Goal: Complete application form: Complete application form

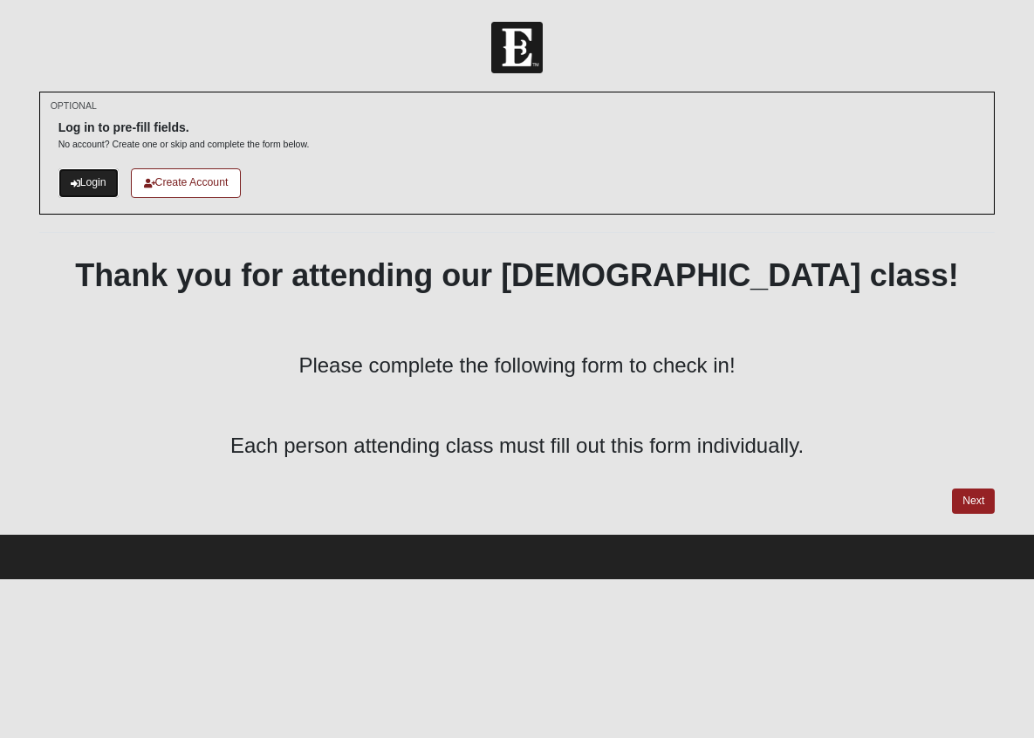
click at [90, 179] on link "Login" at bounding box center [88, 182] width 60 height 29
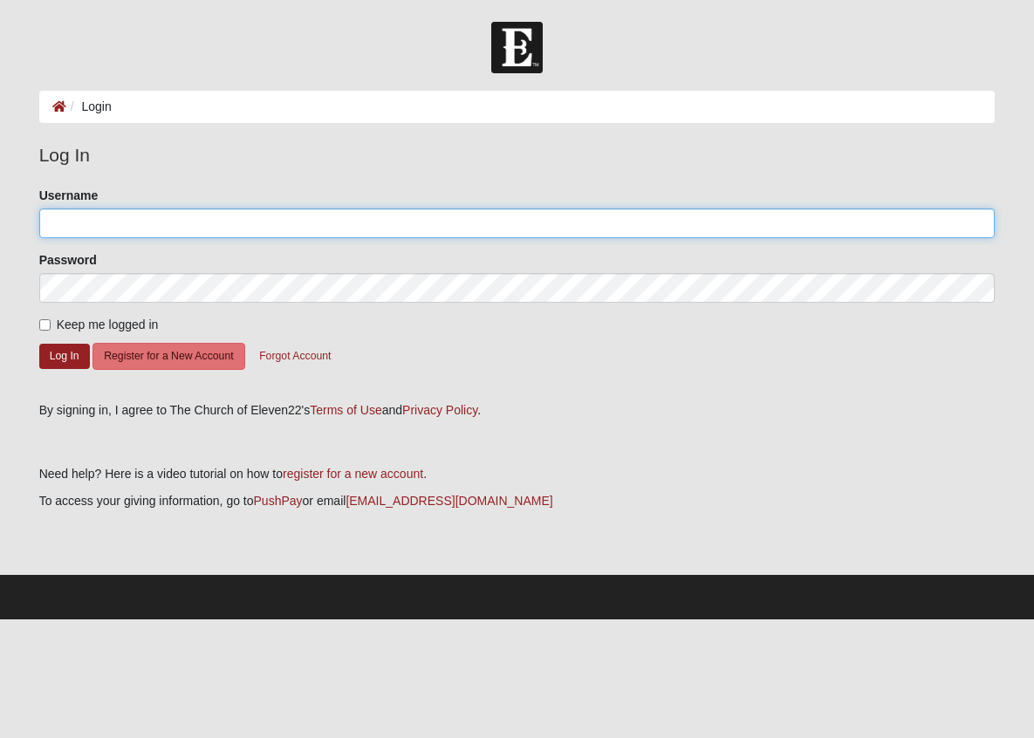
click at [76, 222] on input "Username" at bounding box center [517, 224] width 957 height 30
type input "[EMAIL_ADDRESS][DOMAIN_NAME]"
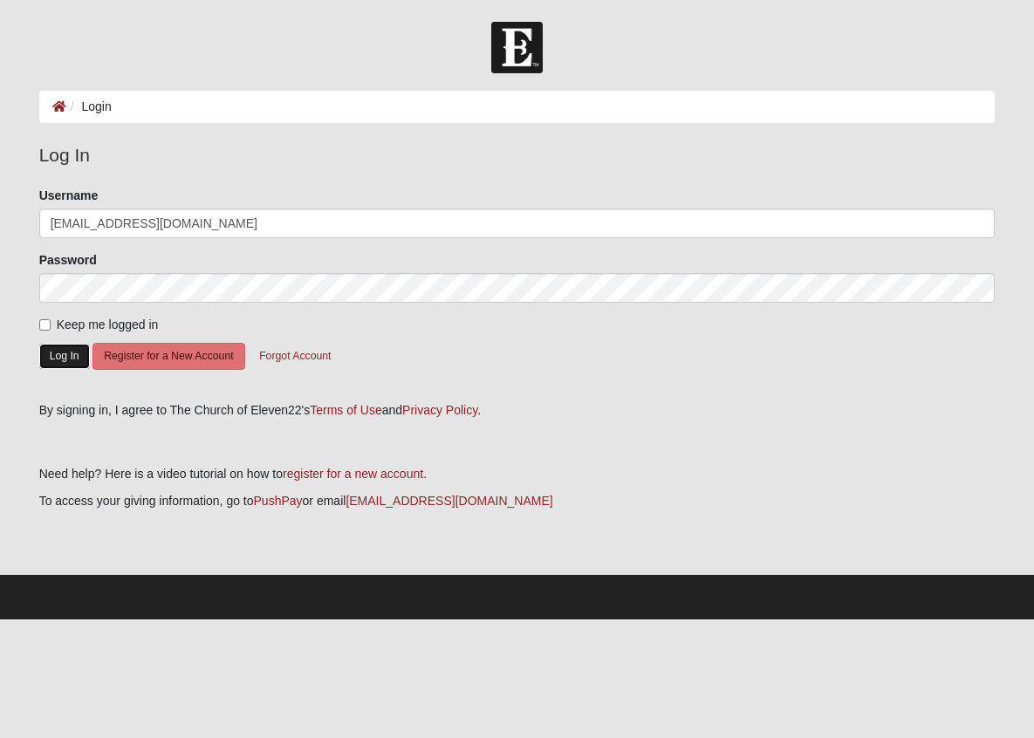
click at [57, 363] on button "Log In" at bounding box center [64, 356] width 51 height 25
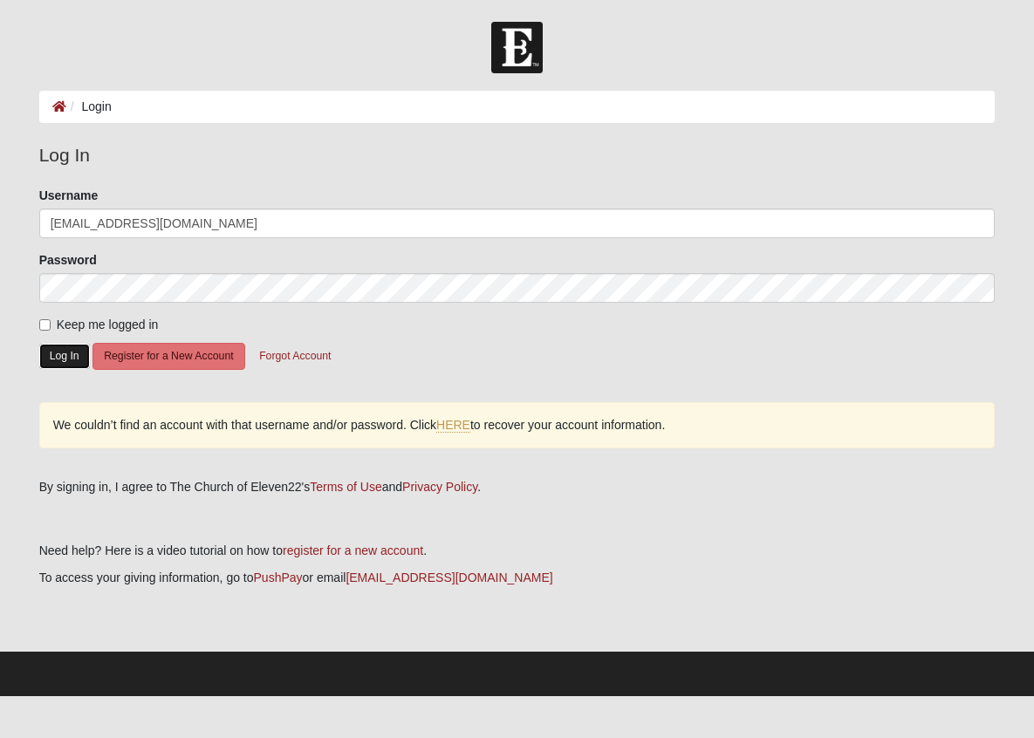
click at [67, 360] on button "Log In" at bounding box center [64, 356] width 51 height 25
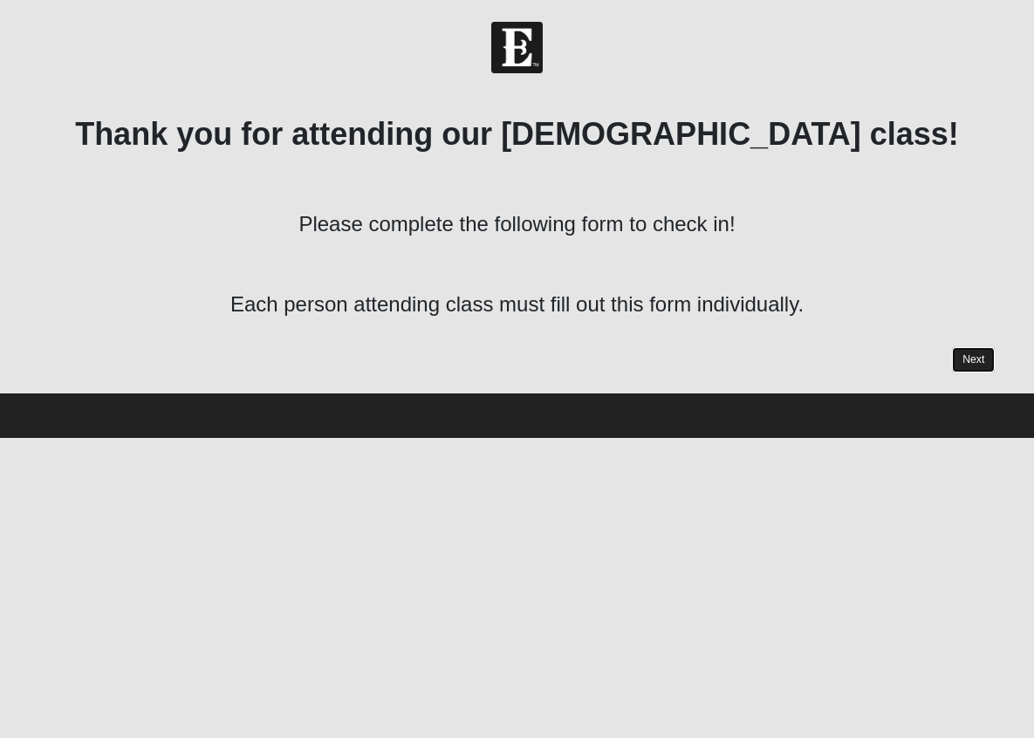
click at [976, 358] on link "Next" at bounding box center [973, 359] width 43 height 25
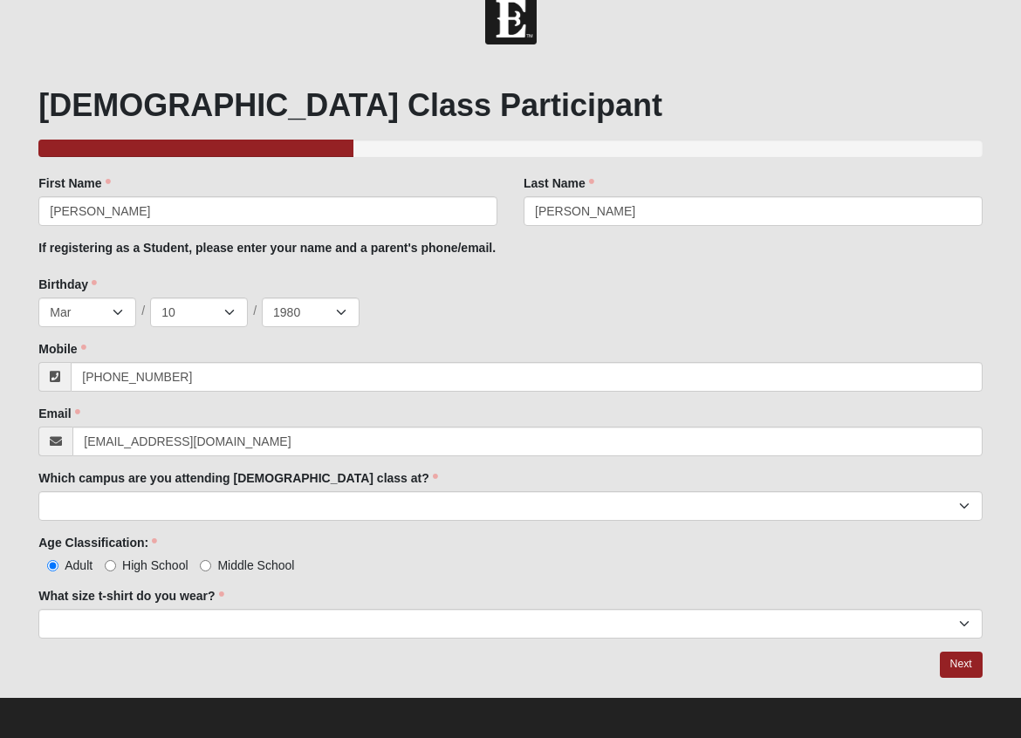
scroll to position [33, 0]
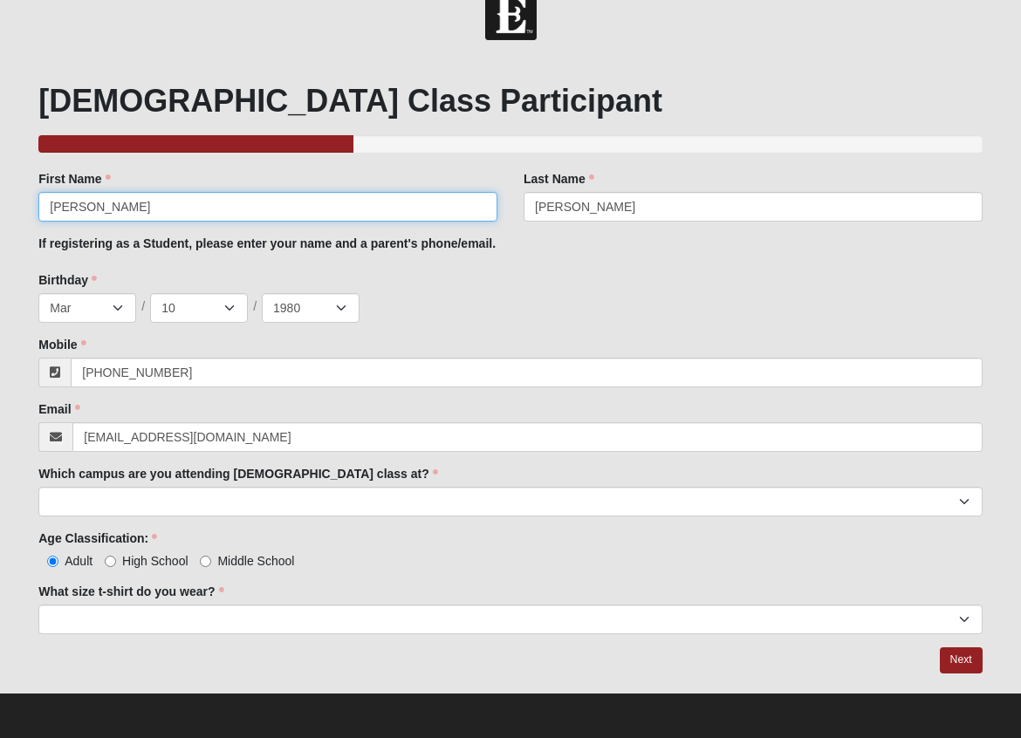
drag, startPoint x: 80, startPoint y: 208, endPoint x: 3, endPoint y: 198, distance: 78.3
click at [3, 198] on form "Hello Melissa My Account Log Out Baptism Class Check In Events Baptism Class Ch…" at bounding box center [510, 364] width 1021 height 750
type input "Savannah"
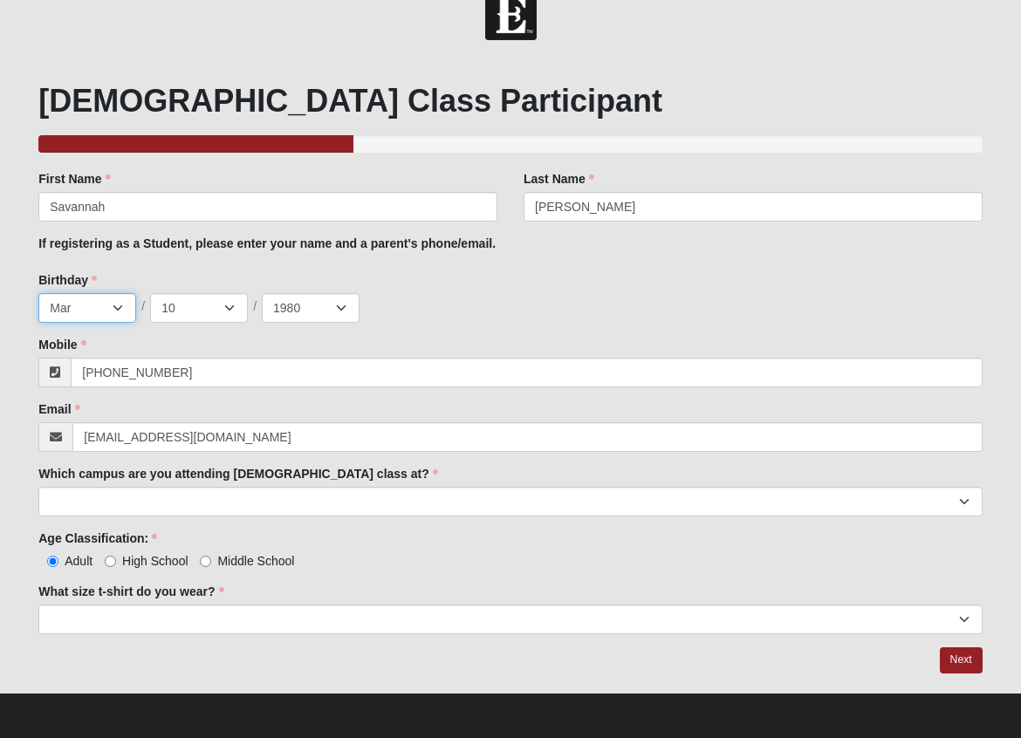
click at [120, 310] on select "Jan Feb Mar Apr May Jun Jul Aug Sep Oct Nov Dec" at bounding box center [87, 308] width 98 height 30
select select "2"
click at [221, 312] on select "1 2 3 4 5 6 7 8 9 10 11 12 13 14 15 16 17 18 19 20 21 22 23 24 25 26 27 28 29 3…" at bounding box center [199, 308] width 98 height 30
select select "24"
click at [315, 312] on select "2025 2024 2023 2022 2021 2020 2019 2018 2017 2016 2015 2014 2013 2012 2011 2010…" at bounding box center [311, 308] width 98 height 30
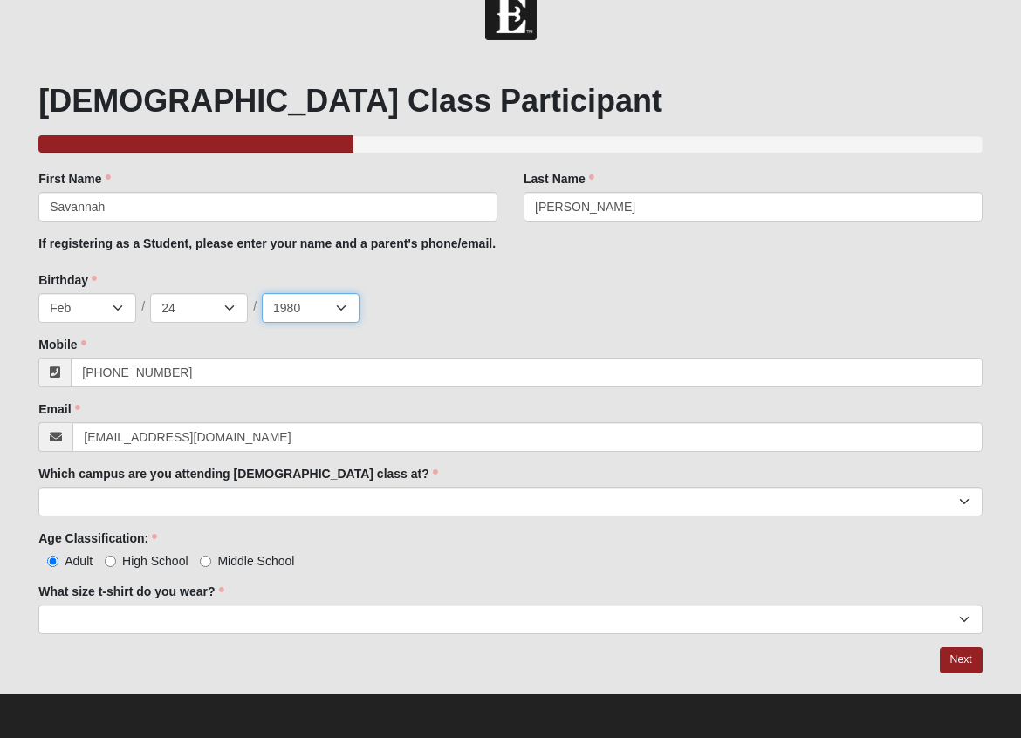
select select "2016"
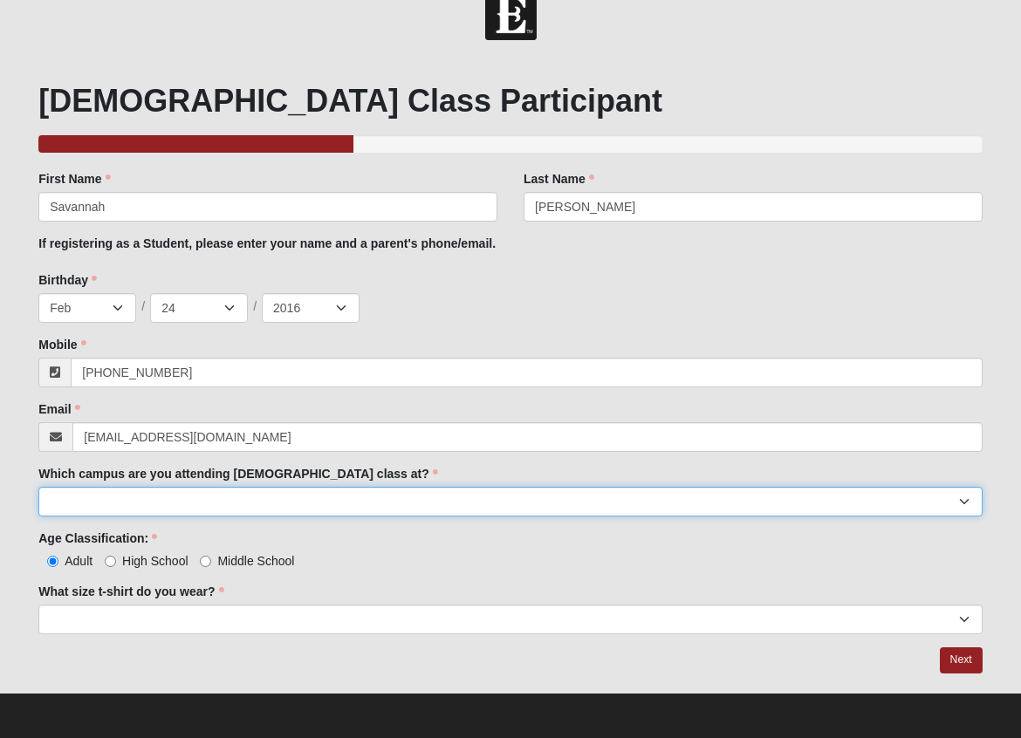
click at [134, 498] on select "Arlington Baymeadows Eleven22 Online Fleming Island Jesup Mandarin North Jax Or…" at bounding box center [510, 502] width 944 height 30
select select "3"
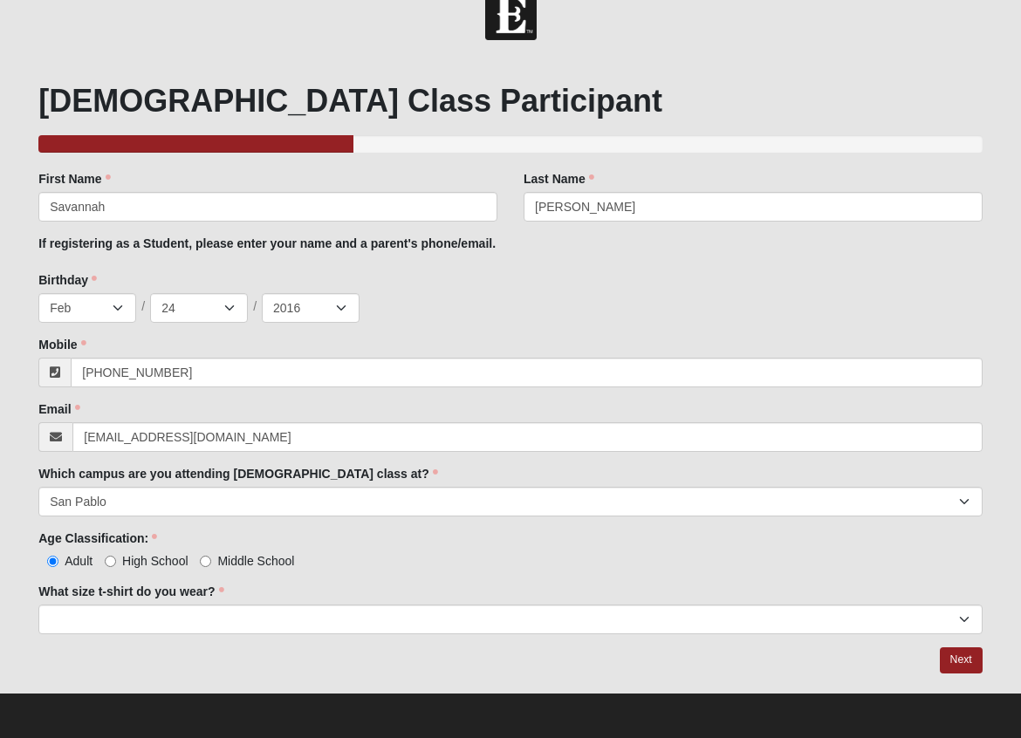
click at [221, 583] on label "What size t-shirt do you wear?" at bounding box center [130, 591] width 185 height 17
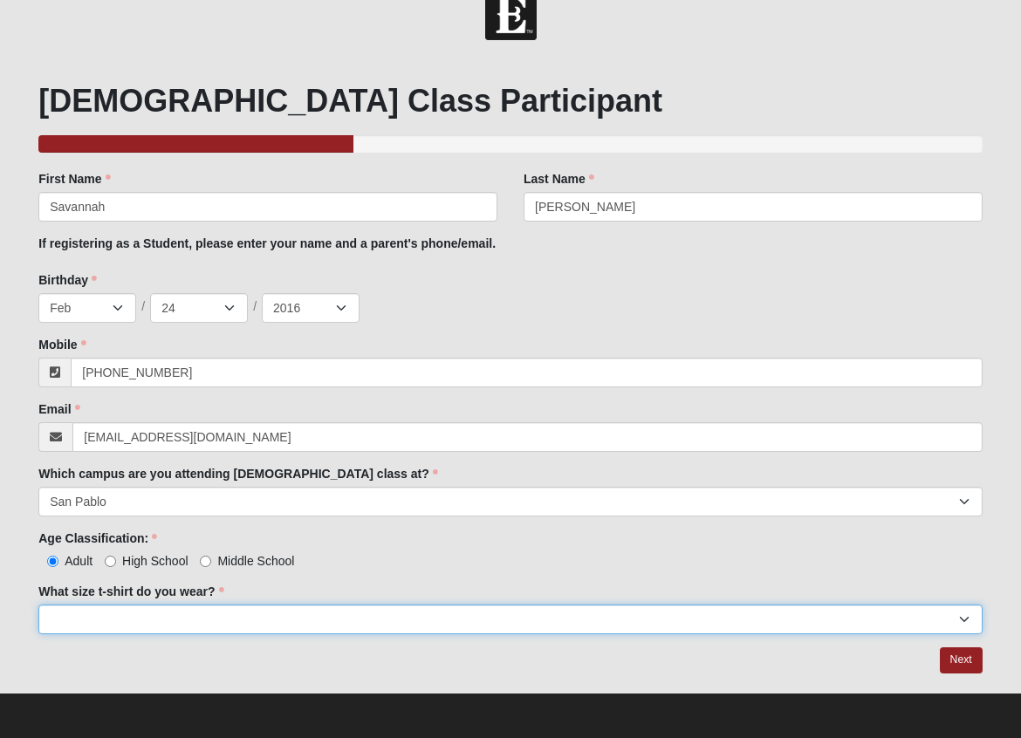
click at [221, 605] on select "Small Medium Large XL 2XL 3XL" at bounding box center [510, 620] width 944 height 30
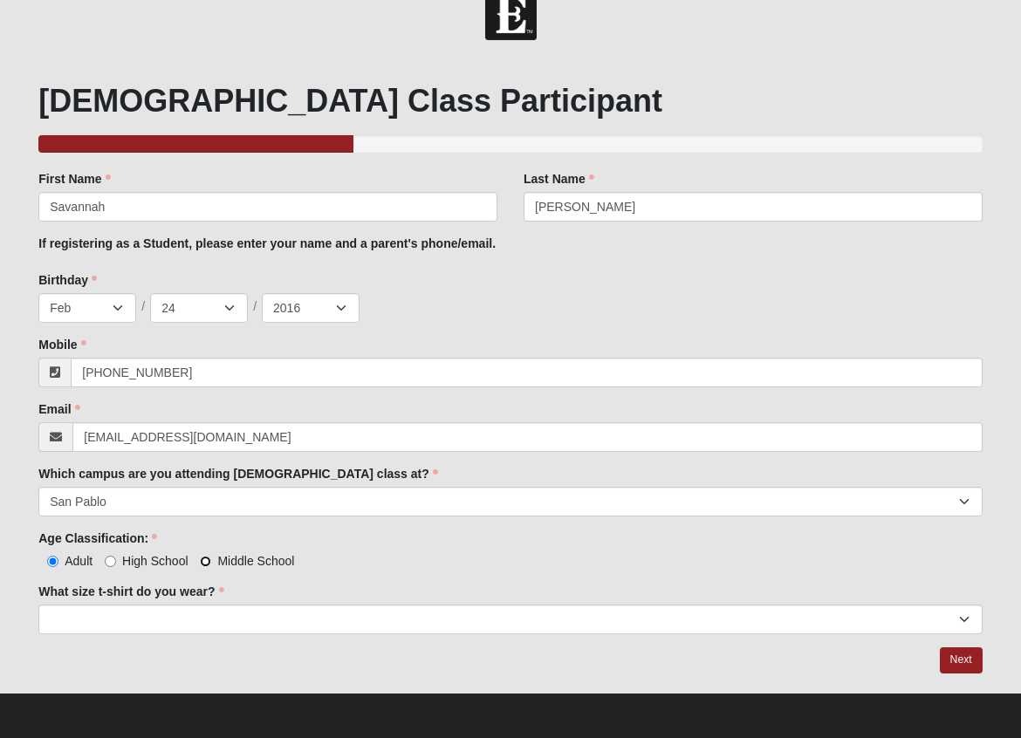
click at [209, 563] on input "Middle School" at bounding box center [205, 561] width 11 height 11
radio input "true"
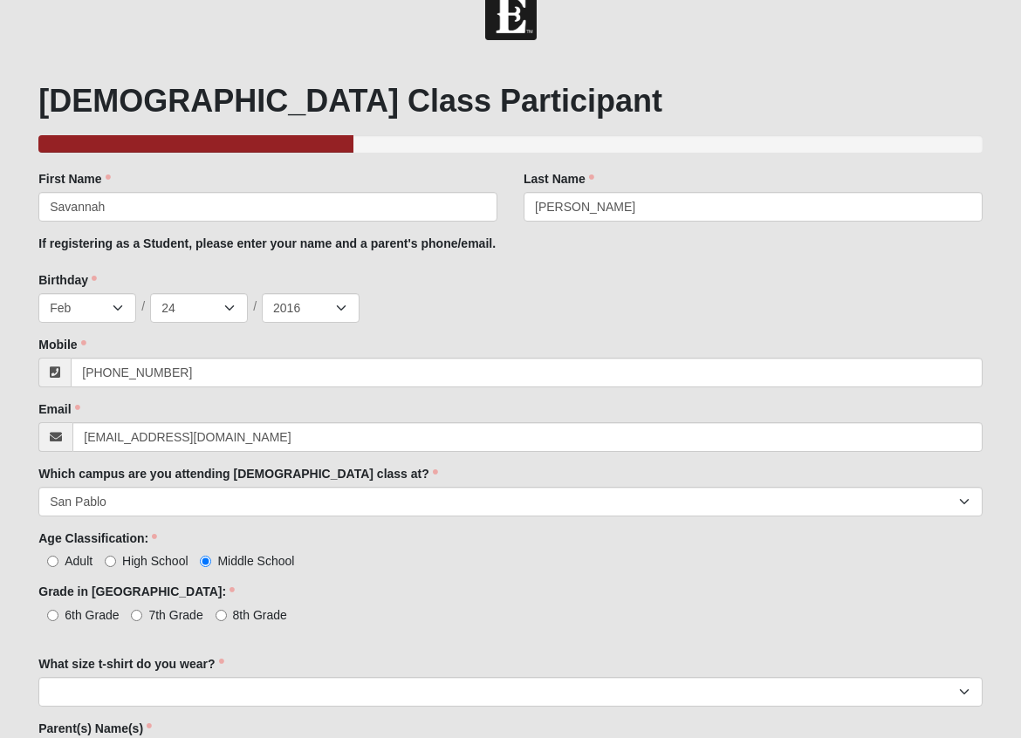
click at [228, 610] on label "8th Grade" at bounding box center [252, 615] width 72 height 17
click at [227, 610] on input "8th Grade" at bounding box center [221, 615] width 11 height 11
radio input "true"
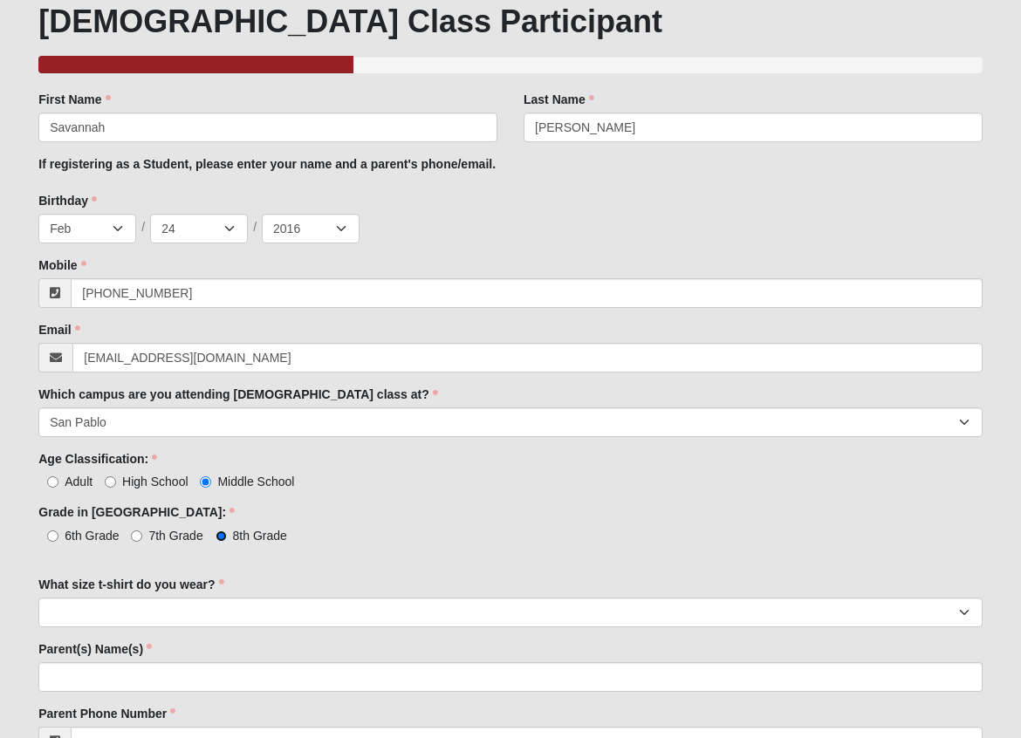
scroll to position [208, 0]
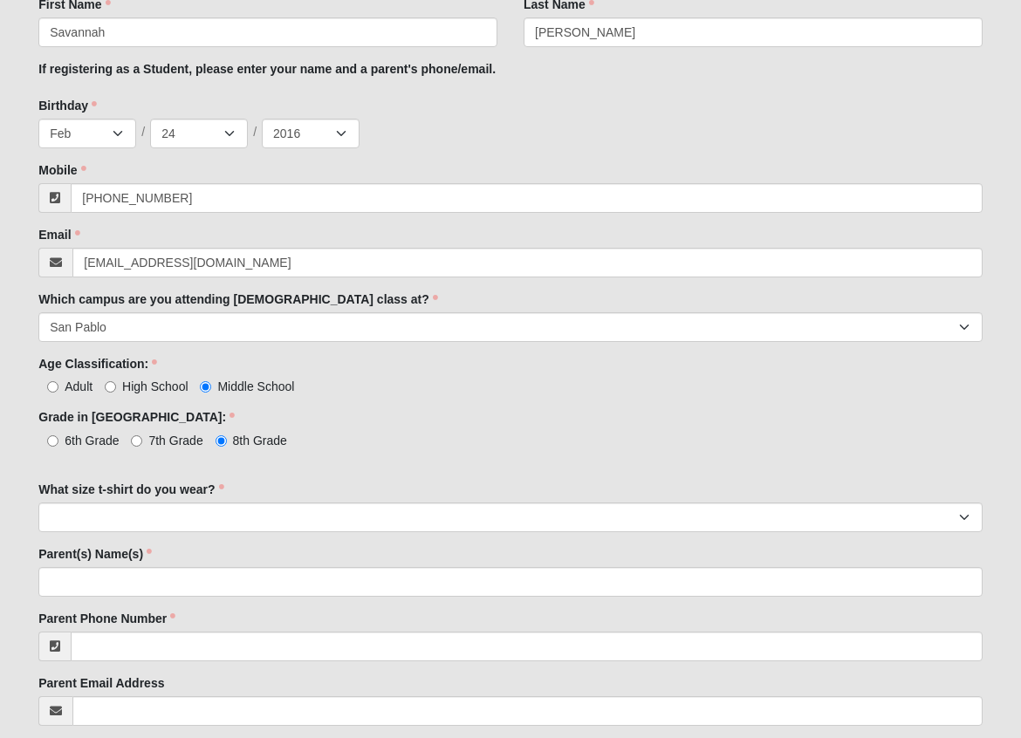
click at [212, 389] on label "Middle School" at bounding box center [247, 386] width 94 height 17
click at [211, 389] on input "Middle School" at bounding box center [205, 386] width 11 height 11
click at [56, 444] on input "6th Grade" at bounding box center [52, 441] width 11 height 11
radio input "true"
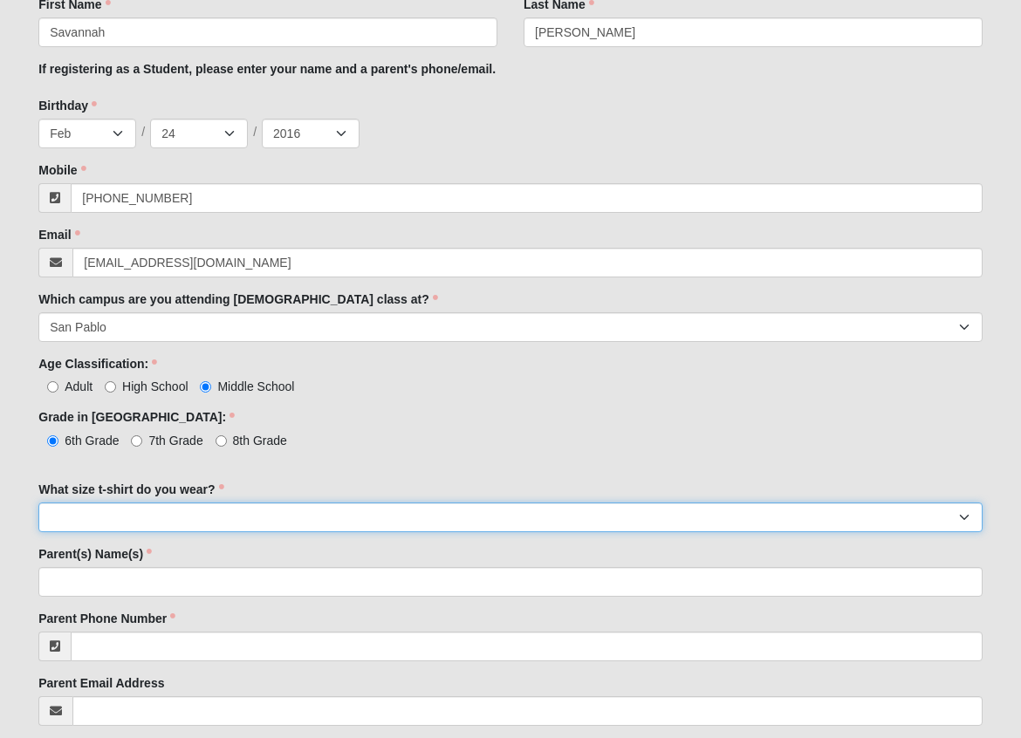
click at [213, 522] on select "Small Medium Large XL 2XL 3XL" at bounding box center [510, 518] width 944 height 30
select select "Small"
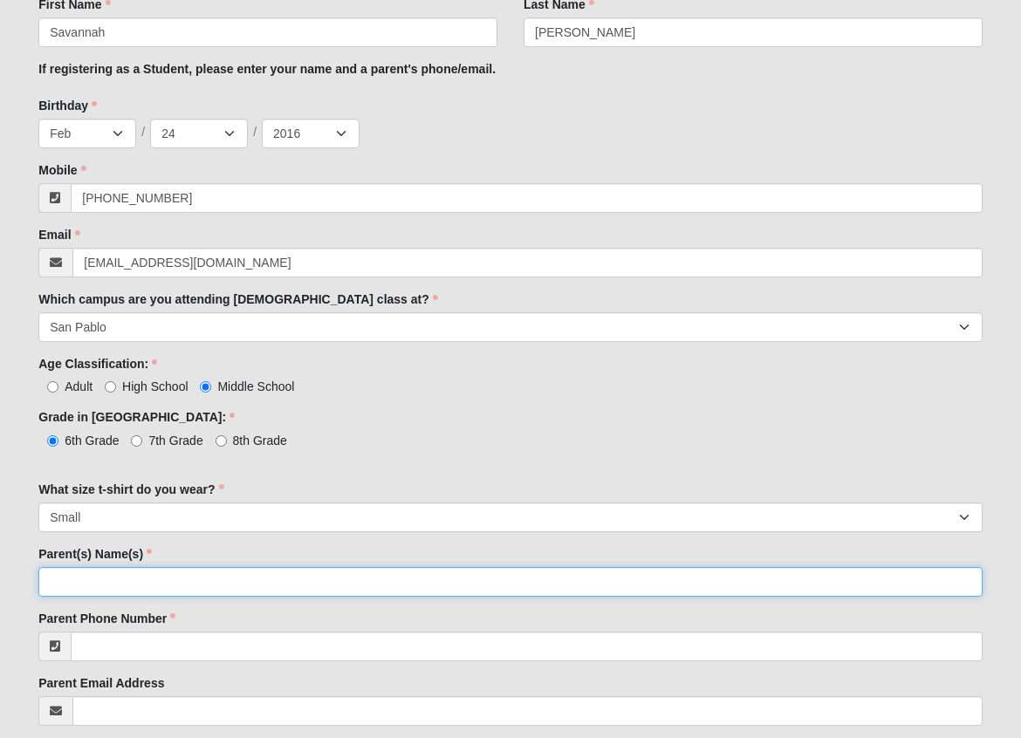
click at [181, 580] on input "Parent(s) Name(s)" at bounding box center [510, 582] width 944 height 30
type input "Melissa & Ed Crownover"
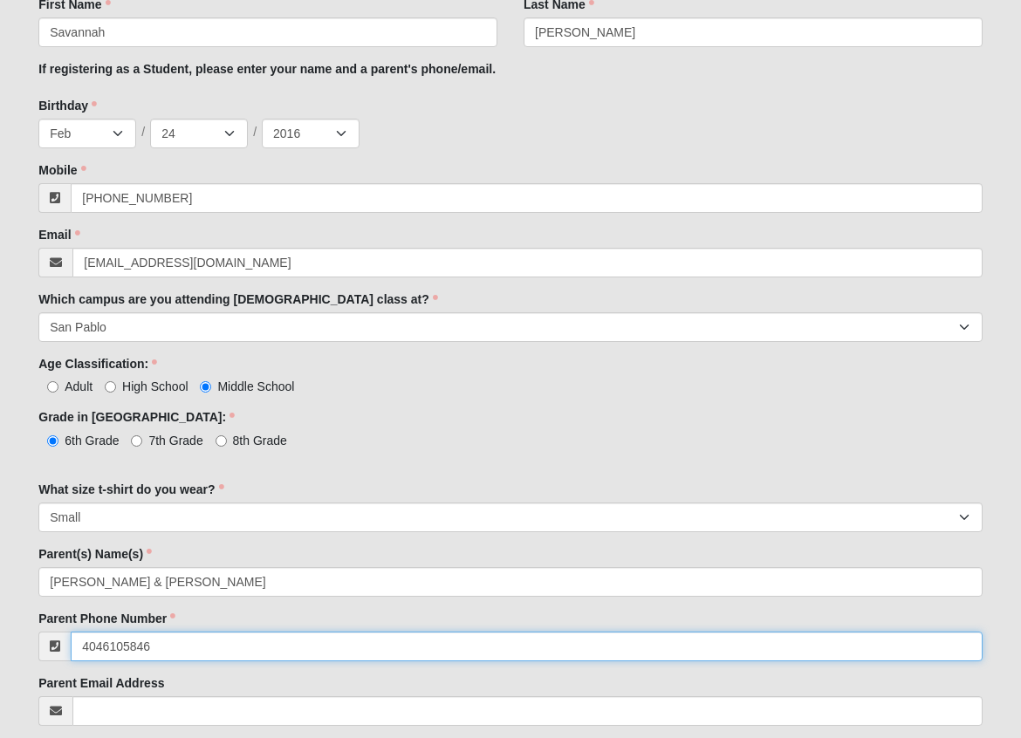
type input "(404) 610-5846"
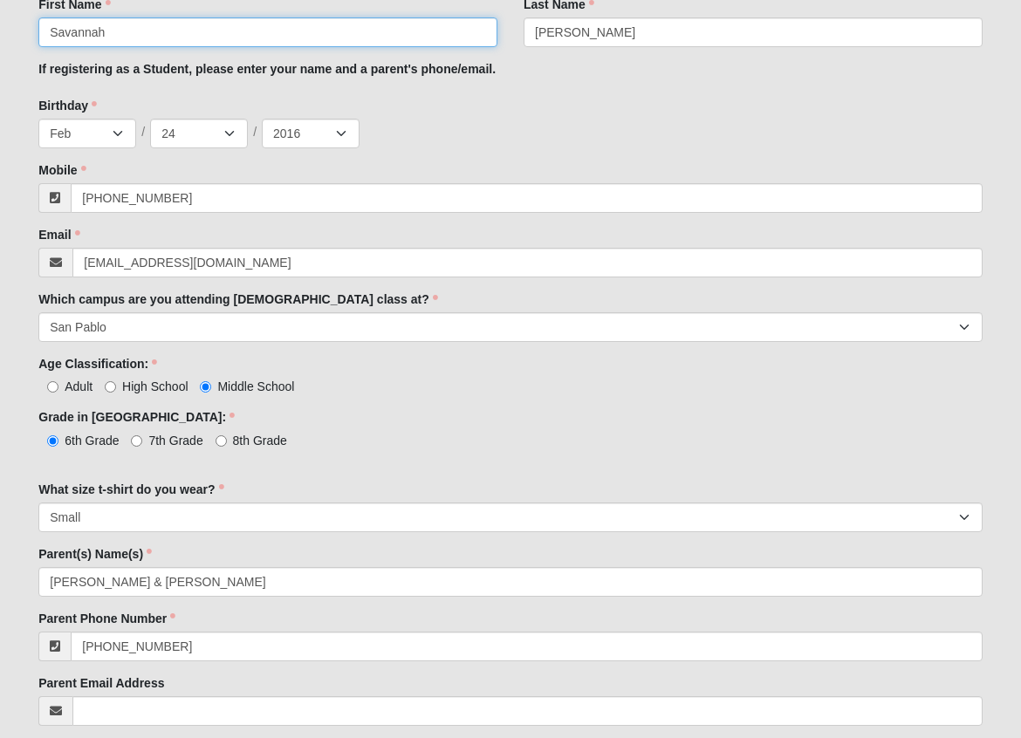
type input "Melissa"
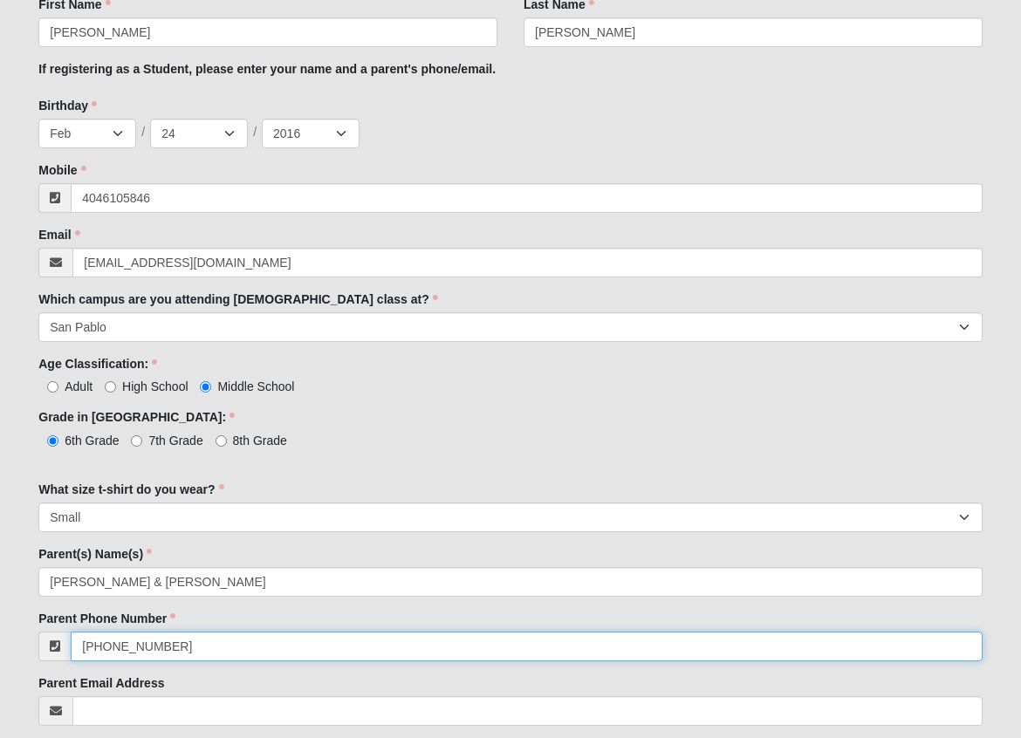
type input "(404) 610-5846"
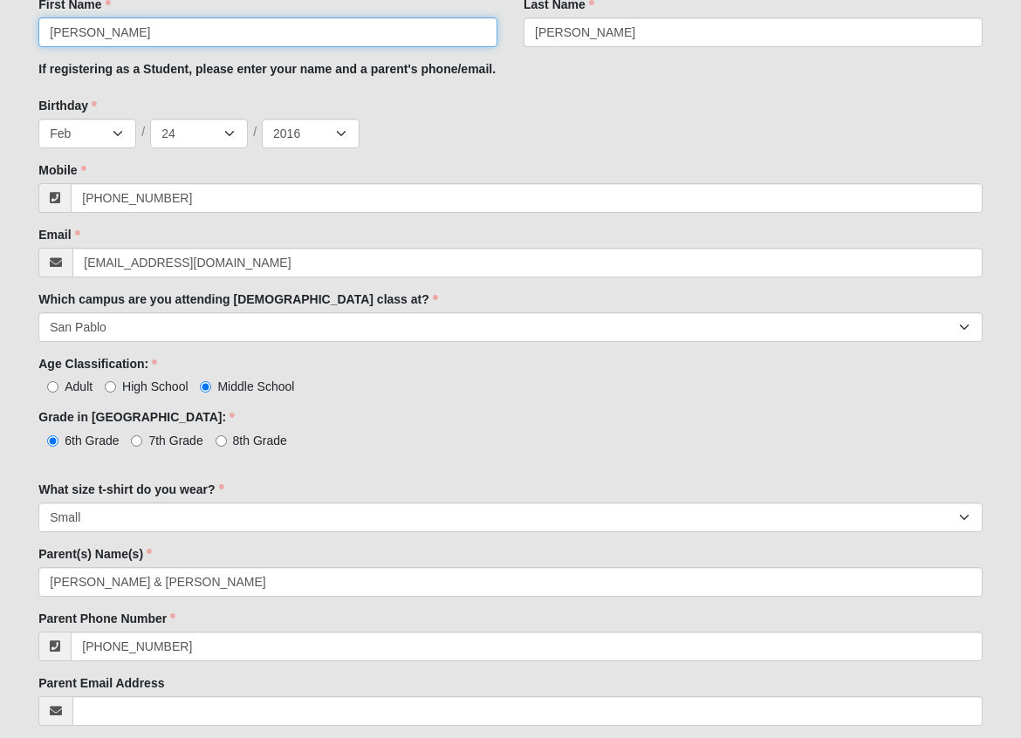
drag, startPoint x: 141, startPoint y: 38, endPoint x: 3, endPoint y: 32, distance: 138.0
click at [3, 32] on form "Hello Melissa My Account Log Out Baptism Class Check In Events Baptism Class Ch…" at bounding box center [510, 322] width 1021 height 1016
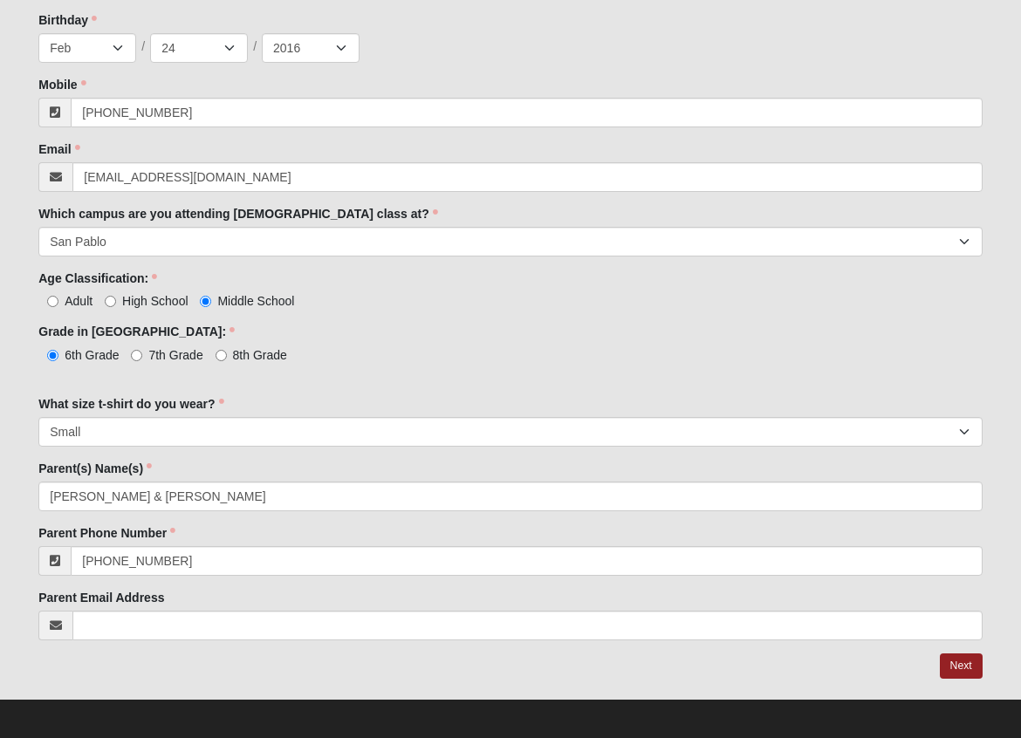
scroll to position [299, 0]
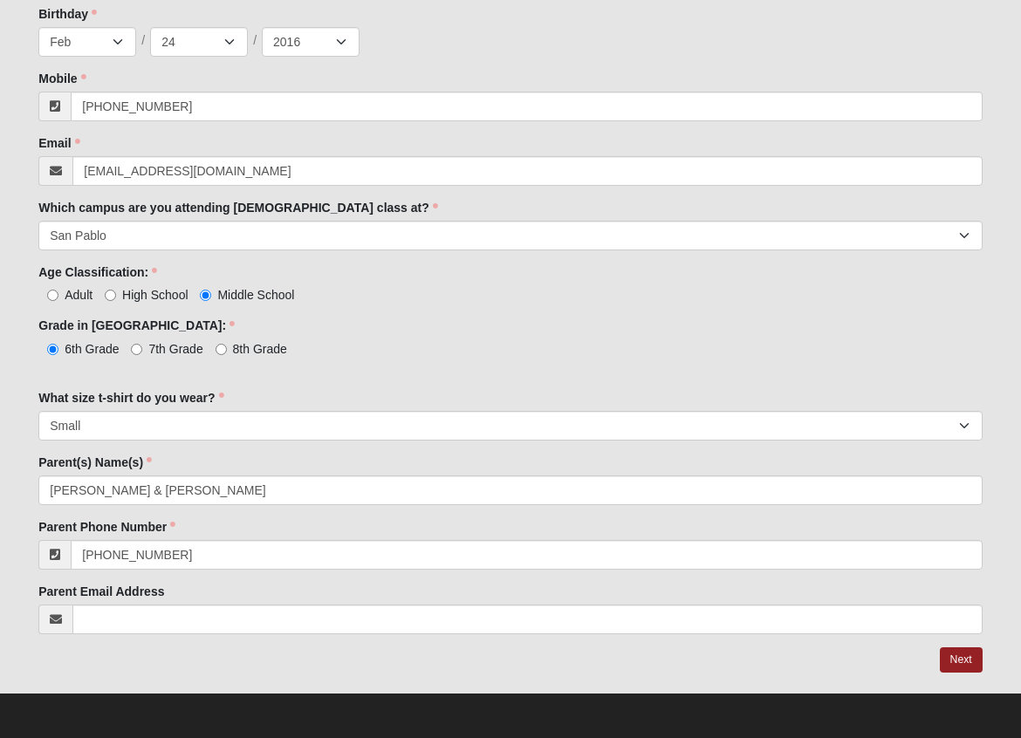
type input "Savannah"
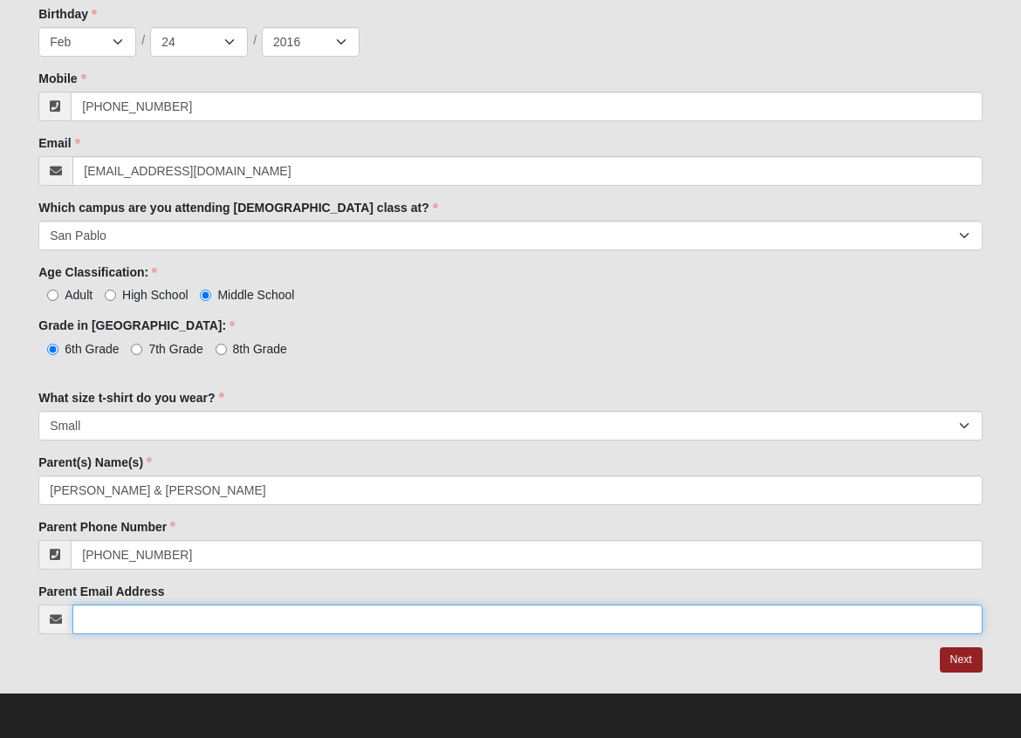
click at [317, 624] on input "Parent Email Address" at bounding box center [527, 620] width 910 height 30
type input "[EMAIL_ADDRESS][DOMAIN_NAME]"
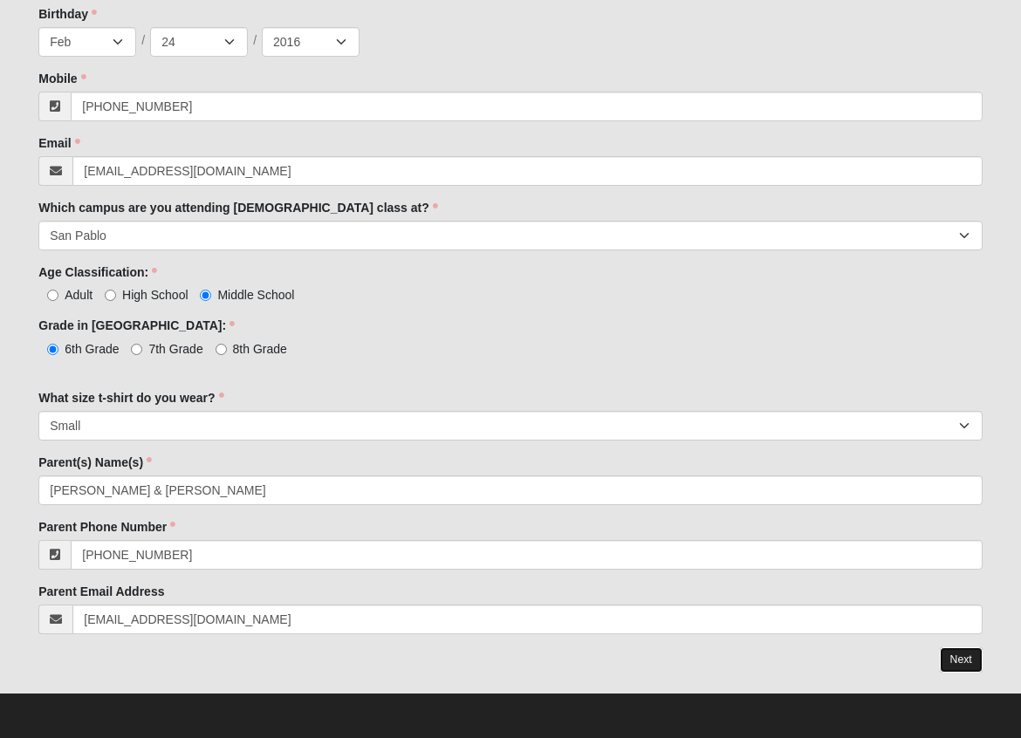
click at [964, 662] on link "Next" at bounding box center [961, 660] width 43 height 25
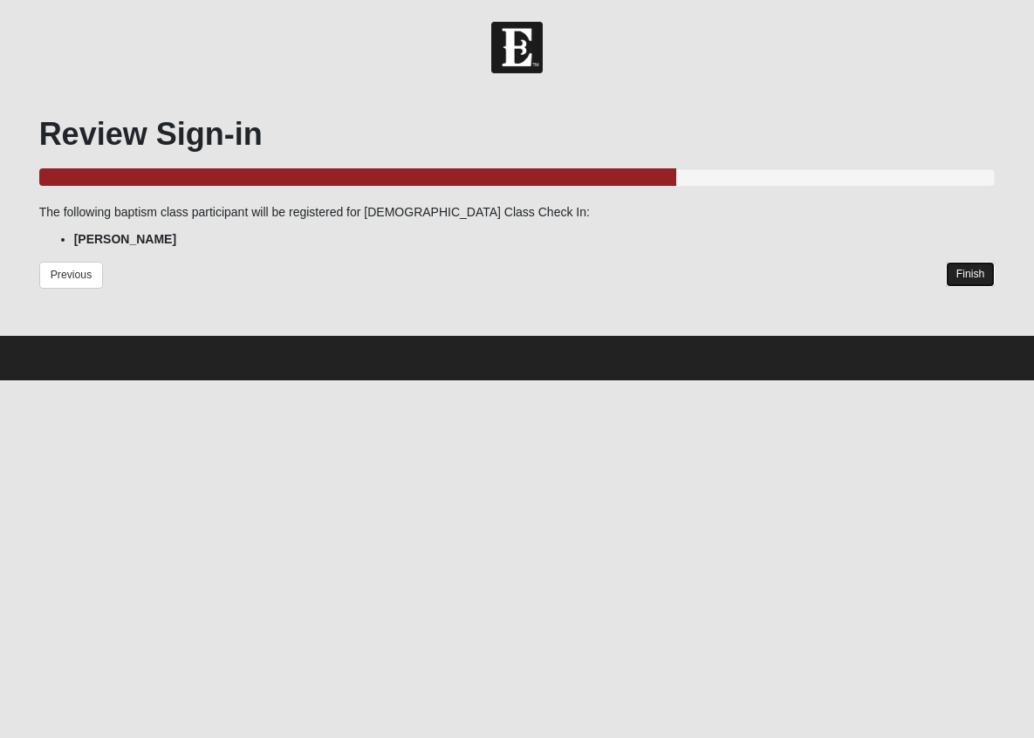
click at [973, 271] on link "Finish" at bounding box center [971, 274] width 50 height 25
